Goal: Information Seeking & Learning: Learn about a topic

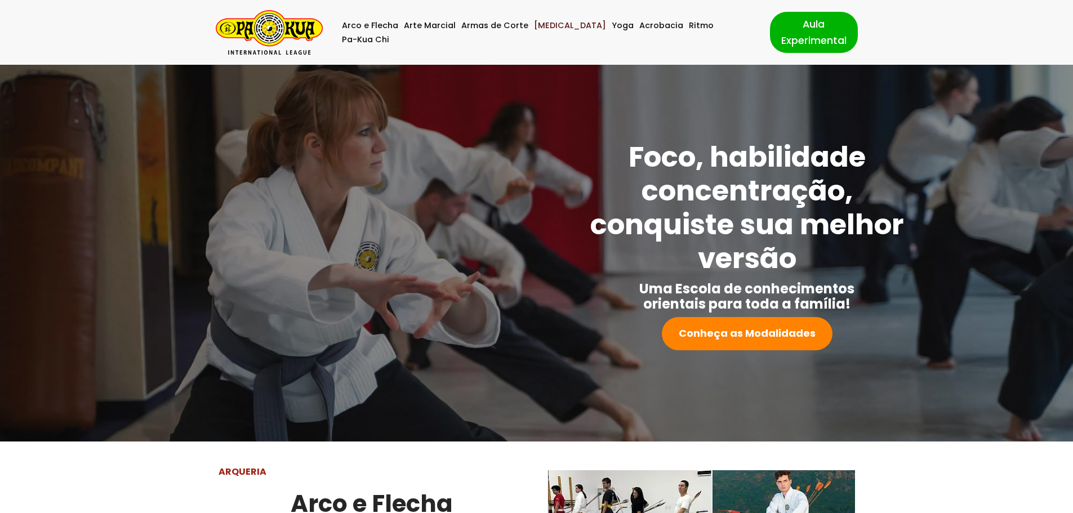
click at [541, 33] on link "[MEDICAL_DATA]" at bounding box center [570, 26] width 72 height 14
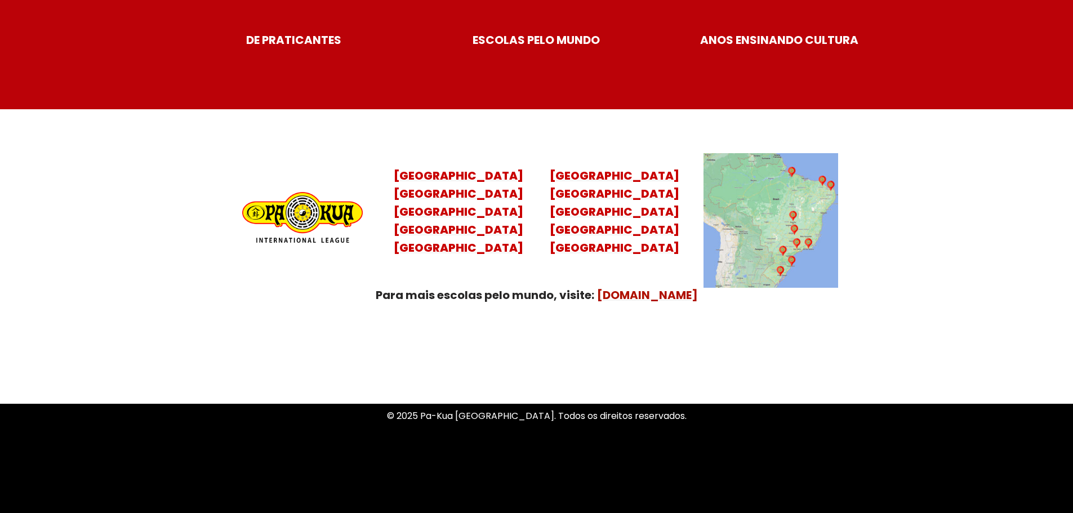
scroll to position [4457, 0]
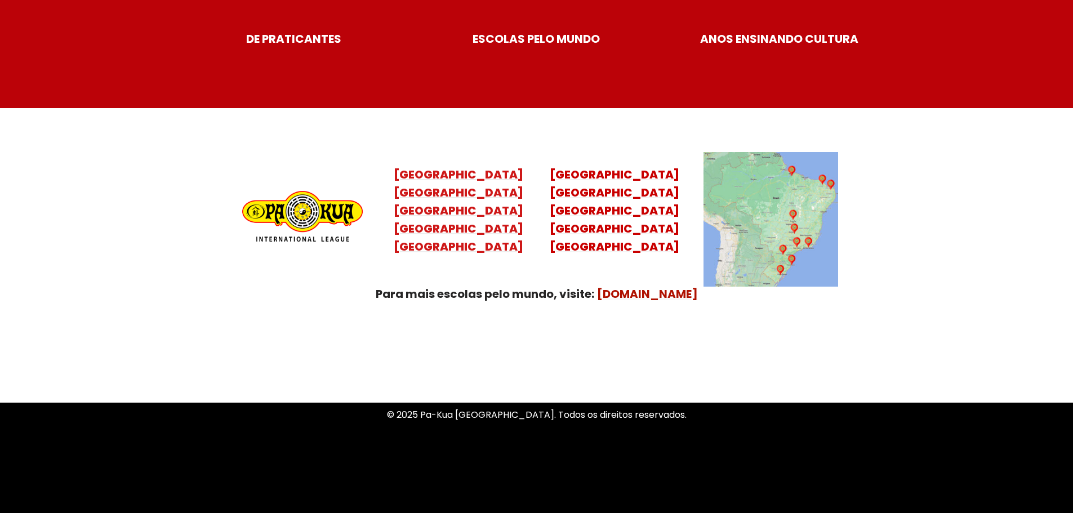
click at [448, 215] on mark "Santa Catarina Paraná São Paulo Rio de Janeiro" at bounding box center [458, 220] width 129 height 70
